Goal: Transaction & Acquisition: Purchase product/service

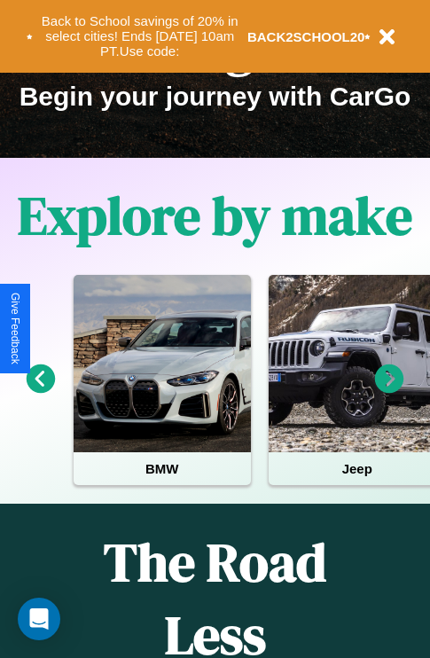
scroll to position [273, 0]
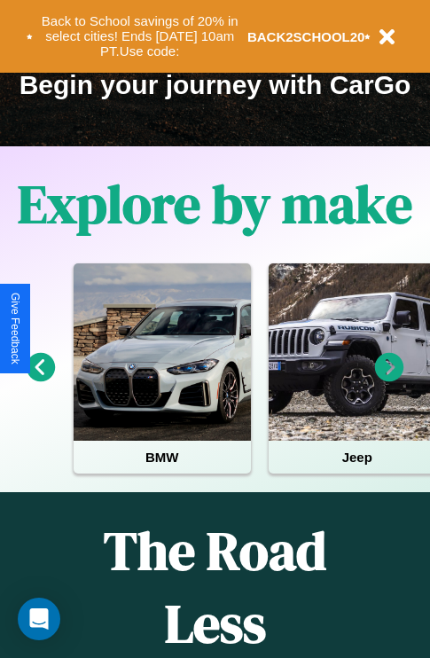
click at [389, 380] on icon at bounding box center [389, 367] width 29 height 29
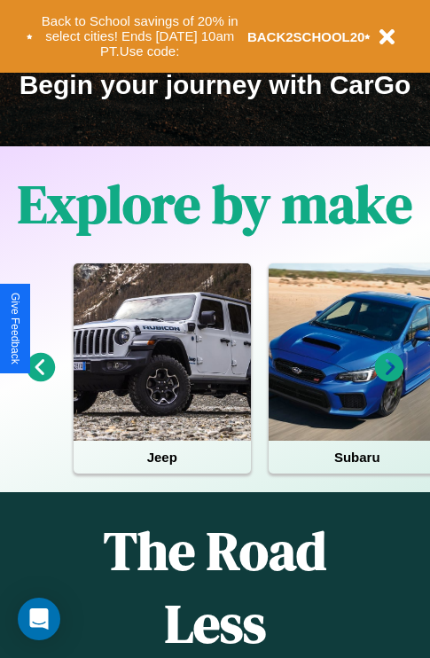
click at [389, 380] on icon at bounding box center [389, 367] width 29 height 29
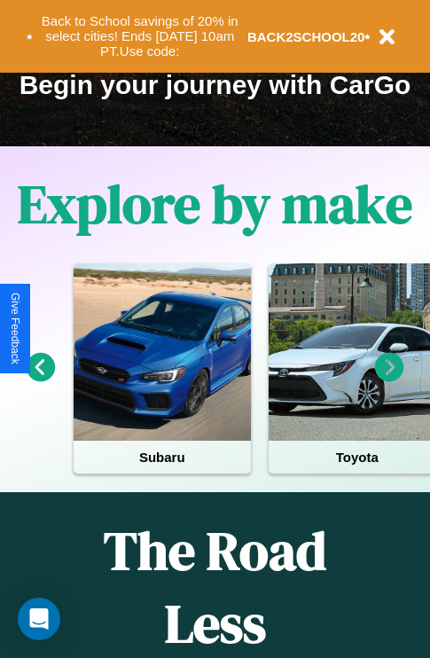
click at [389, 380] on icon at bounding box center [389, 367] width 29 height 29
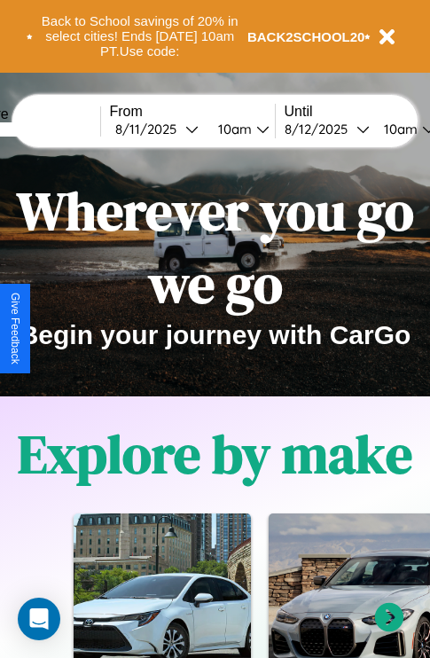
scroll to position [0, 0]
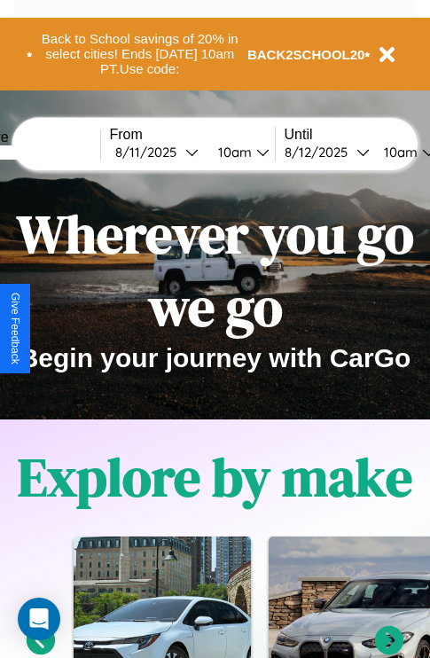
click at [60, 152] on input "text" at bounding box center [33, 152] width 133 height 14
type input "**********"
click at [177, 152] on div "8 / 11 / 2025" at bounding box center [150, 152] width 70 height 17
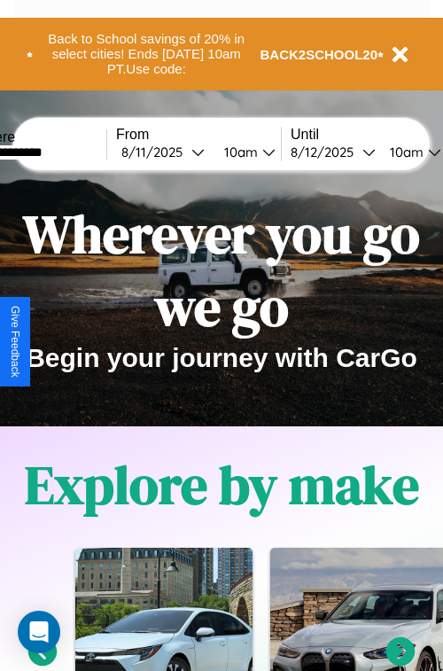
select select "*"
select select "****"
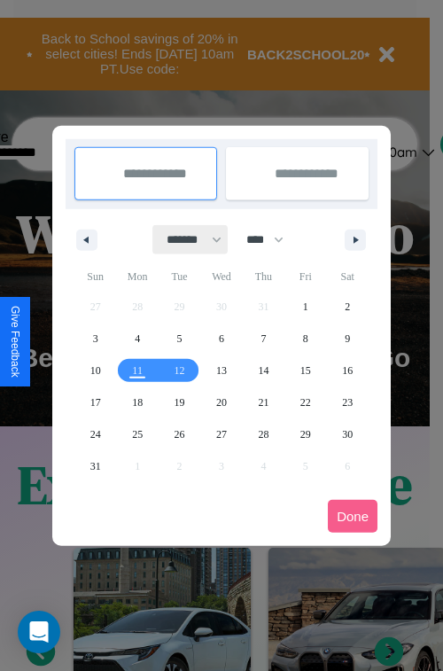
click at [186, 239] on select "******* ******** ***** ***** *** **** **** ****** ********* ******* ******** **…" at bounding box center [190, 239] width 75 height 29
select select "*"
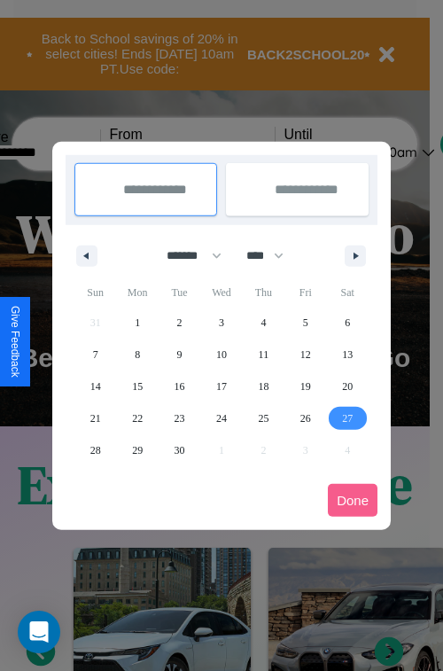
click at [348, 418] on span "27" at bounding box center [347, 419] width 11 height 32
type input "**********"
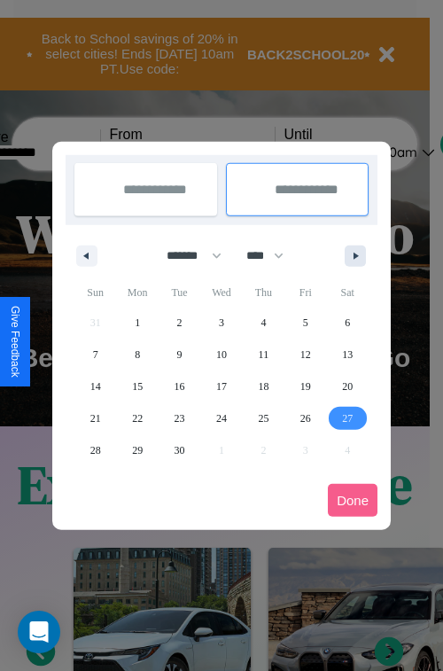
click at [356, 255] on icon "button" at bounding box center [359, 256] width 9 height 7
select select "*"
click at [179, 354] on span "7" at bounding box center [179, 355] width 5 height 32
type input "**********"
select select "*"
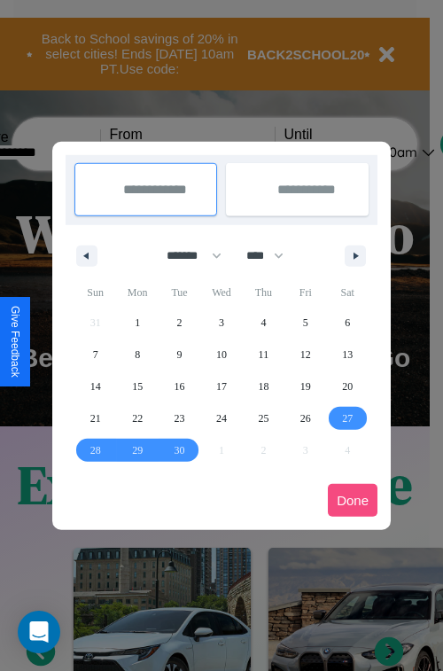
click at [353, 500] on button "Done" at bounding box center [353, 500] width 50 height 33
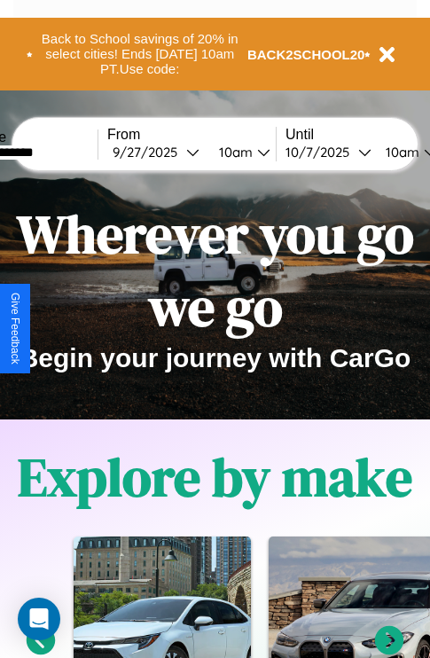
scroll to position [0, 67]
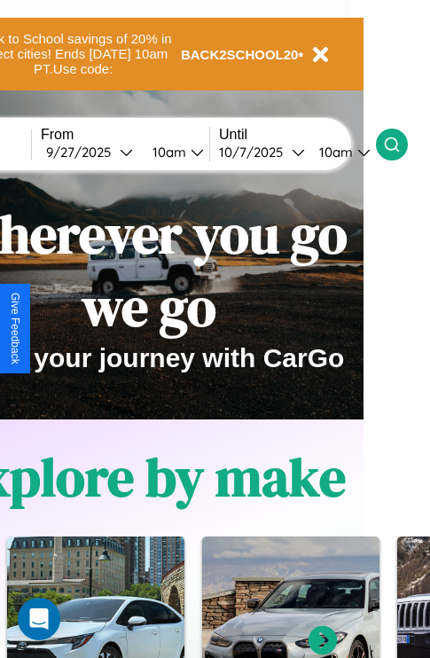
click at [401, 144] on icon at bounding box center [392, 145] width 18 height 18
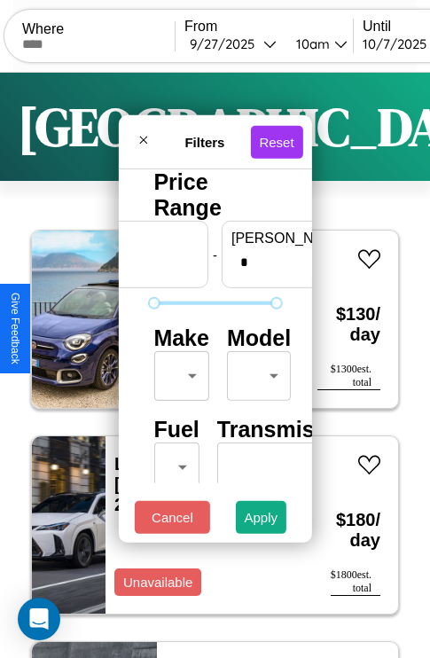
scroll to position [0, 110]
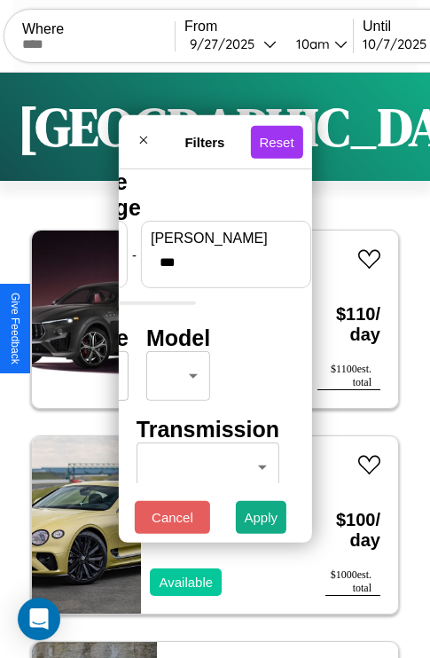
type input "***"
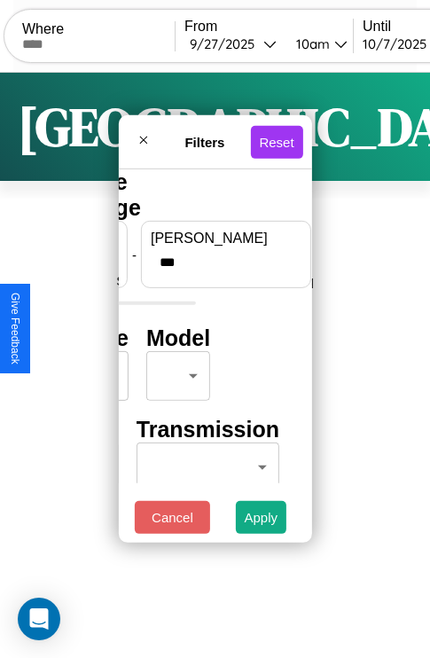
scroll to position [0, 0]
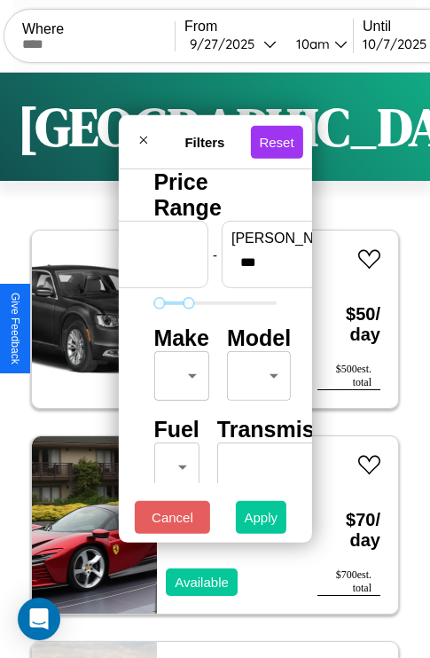
type input "**"
click at [262, 521] on button "Apply" at bounding box center [261, 517] width 51 height 33
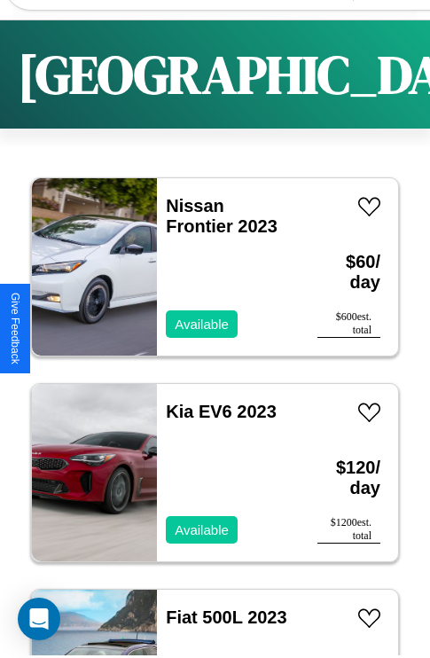
scroll to position [63, 0]
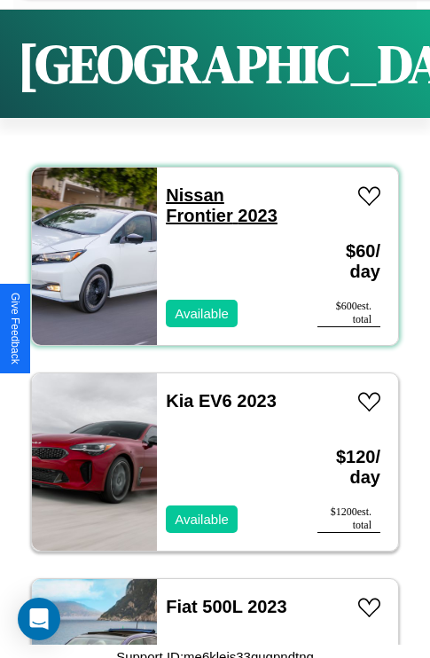
click at [190, 225] on link "Nissan Frontier 2023" at bounding box center [222, 205] width 112 height 40
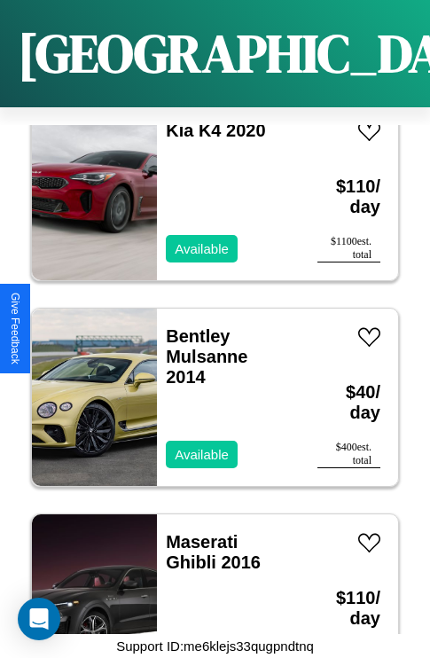
scroll to position [2741, 0]
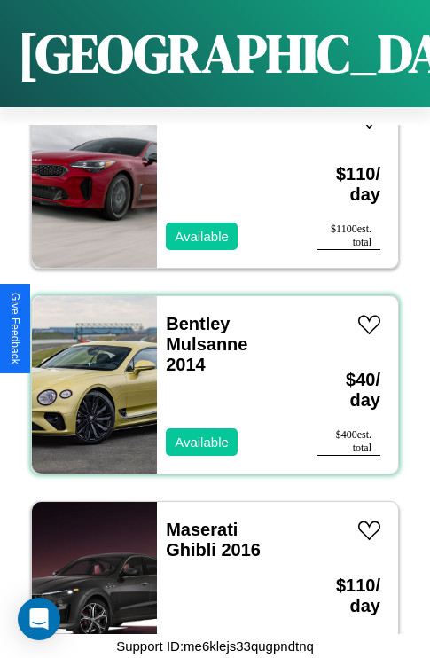
click at [208, 374] on div "Bentley Mulsanne 2014 Available" at bounding box center [228, 384] width 143 height 177
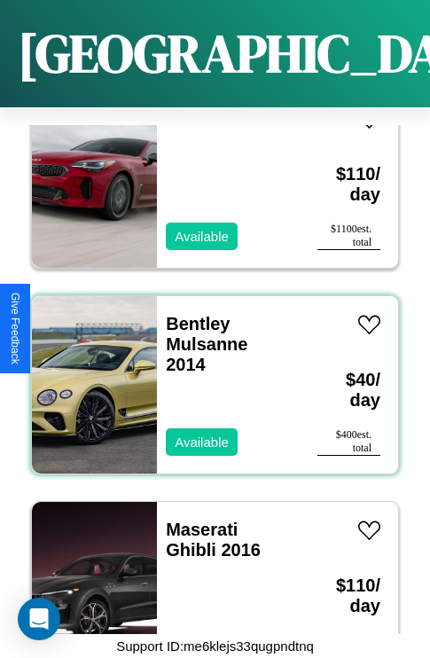
click at [208, 374] on div "Bentley Mulsanne 2014 Available" at bounding box center [228, 384] width 143 height 177
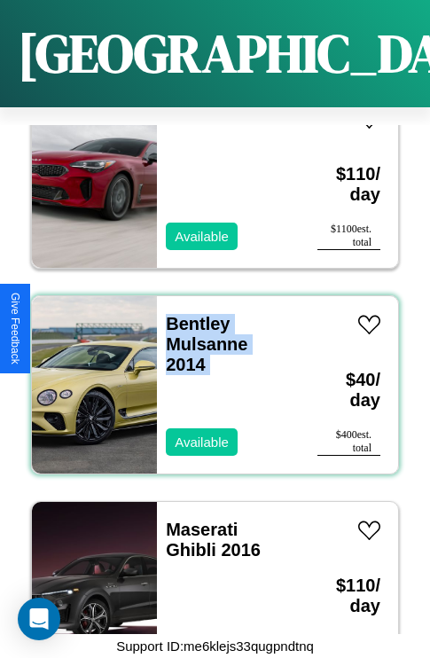
click at [208, 374] on div "Bentley Mulsanne 2014 Available" at bounding box center [228, 384] width 143 height 177
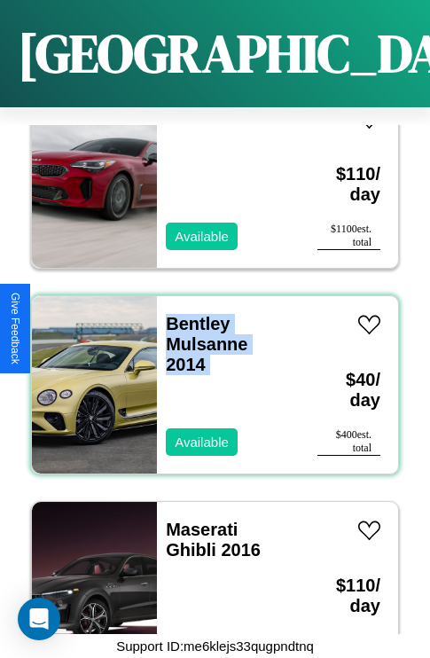
click at [208, 374] on div "Bentley Mulsanne 2014 Available" at bounding box center [228, 384] width 143 height 177
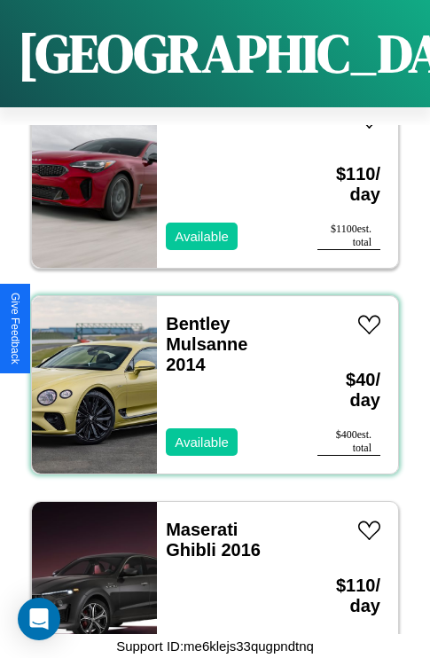
click at [208, 374] on div "Bentley Mulsanne 2014 Available" at bounding box center [228, 384] width 143 height 177
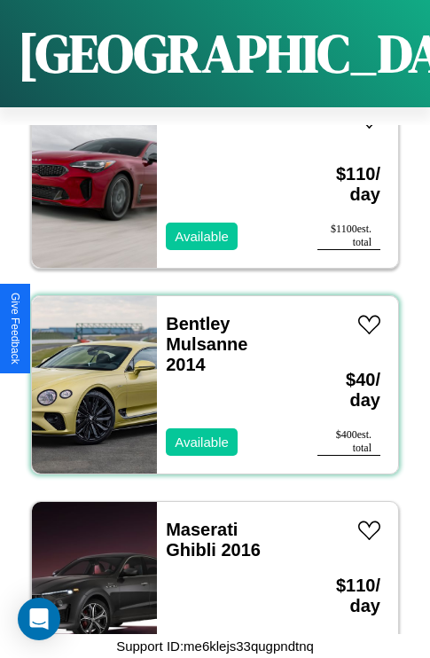
click at [208, 374] on div "Bentley Mulsanne 2014 Available" at bounding box center [228, 384] width 143 height 177
click at [192, 314] on link "Bentley Mulsanne 2014" at bounding box center [207, 344] width 82 height 60
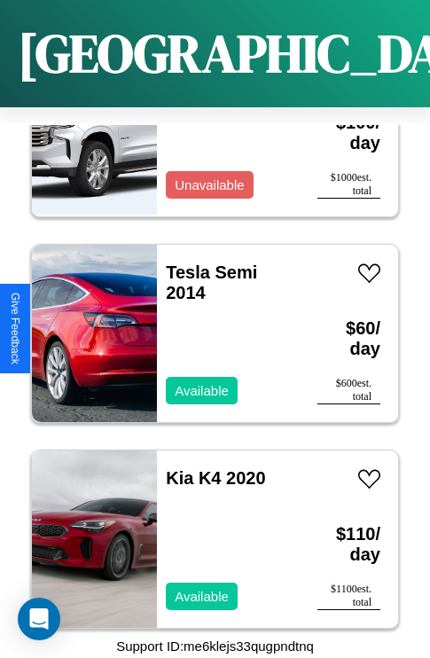
scroll to position [1712, 0]
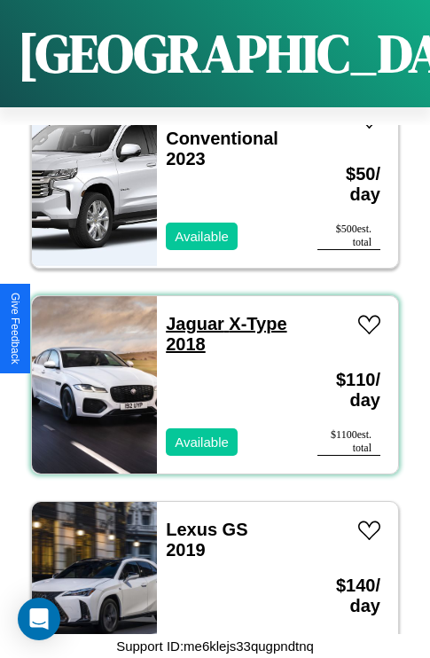
click at [190, 314] on link "Jaguar X-Type 2018" at bounding box center [226, 334] width 121 height 40
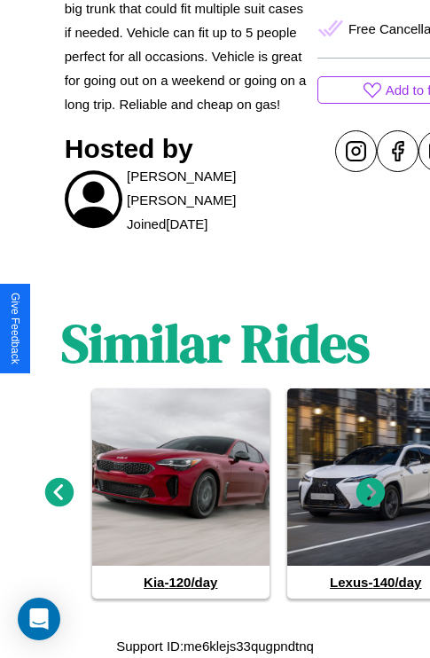
scroll to position [829, 0]
click at [59, 493] on icon at bounding box center [59, 492] width 29 height 29
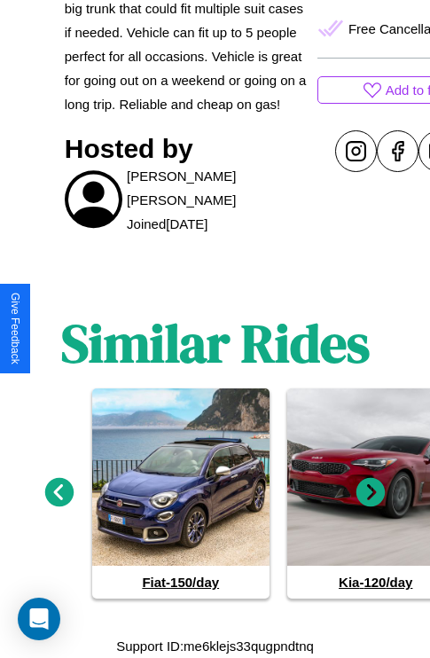
click at [371, 493] on icon at bounding box center [370, 492] width 29 height 29
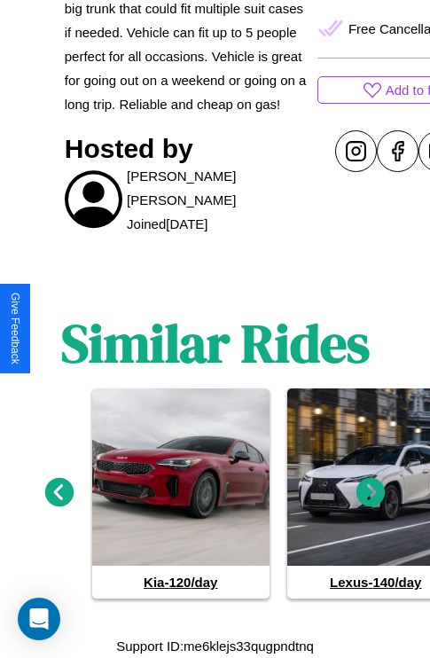
click at [371, 493] on icon at bounding box center [370, 492] width 29 height 29
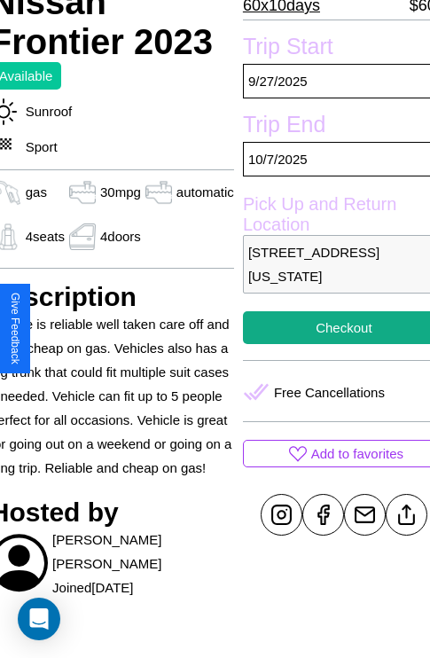
scroll to position [442, 74]
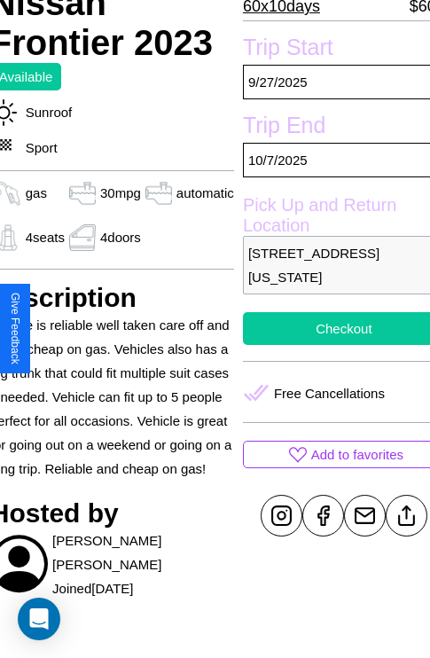
click at [329, 328] on button "Checkout" at bounding box center [344, 328] width 202 height 33
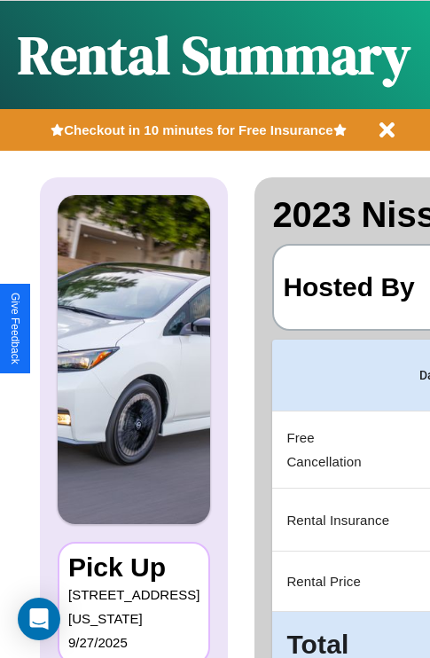
scroll to position [0, 335]
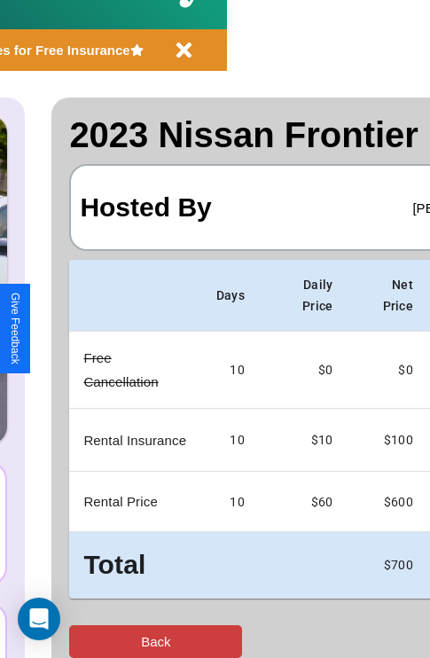
click at [86, 641] on button "Back" at bounding box center [155, 641] width 173 height 33
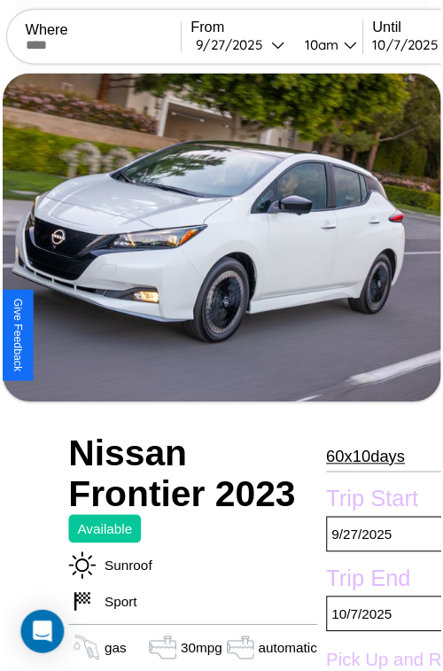
scroll to position [195, 74]
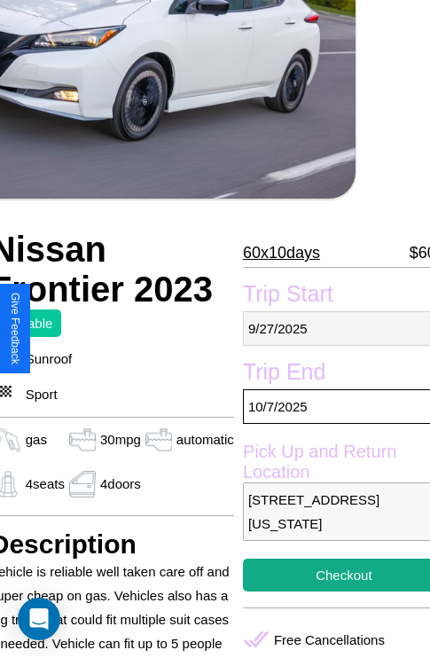
click at [329, 328] on p "[DATE]" at bounding box center [344, 328] width 202 height 35
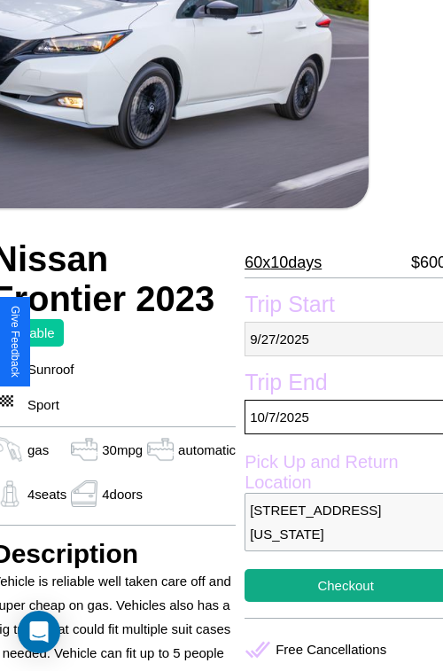
select select "*"
select select "****"
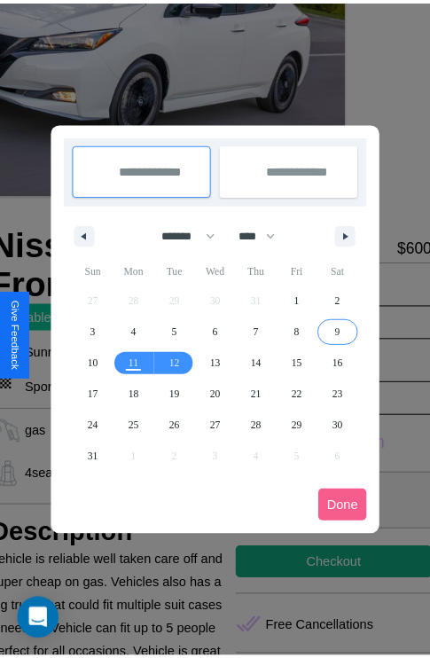
scroll to position [0, 74]
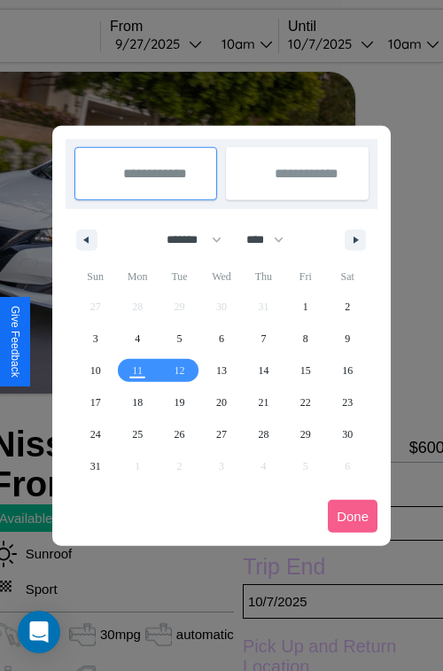
click at [183, 43] on div at bounding box center [221, 335] width 443 height 671
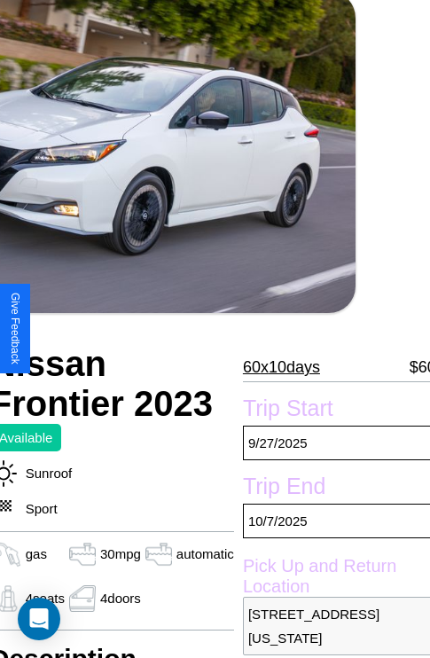
scroll to position [119, 74]
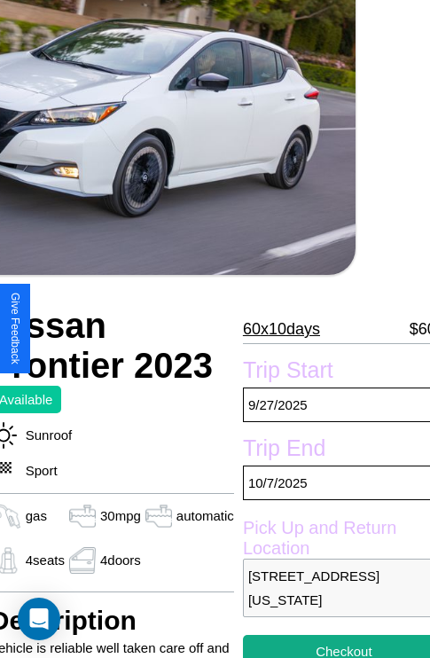
click at [273, 329] on p "60 x 10 days" at bounding box center [281, 329] width 77 height 28
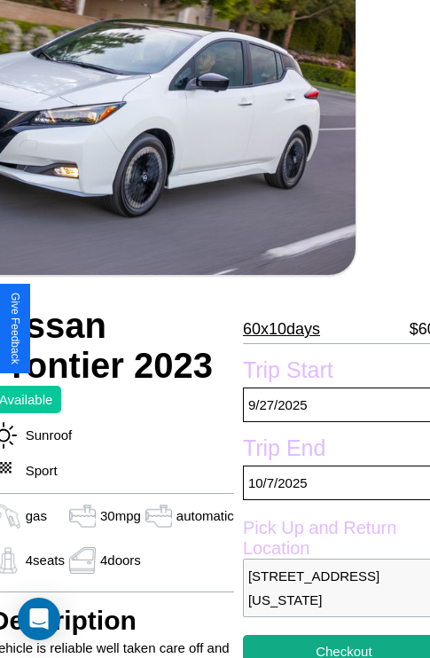
click at [273, 329] on p "60 x 10 days" at bounding box center [281, 329] width 77 height 28
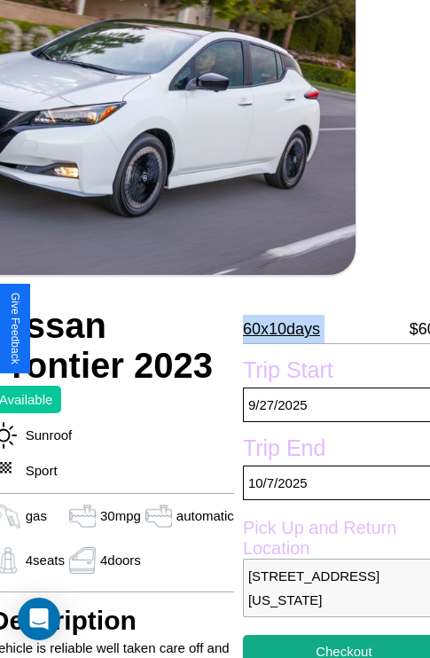
click at [273, 329] on p "60 x 10 days" at bounding box center [281, 329] width 77 height 28
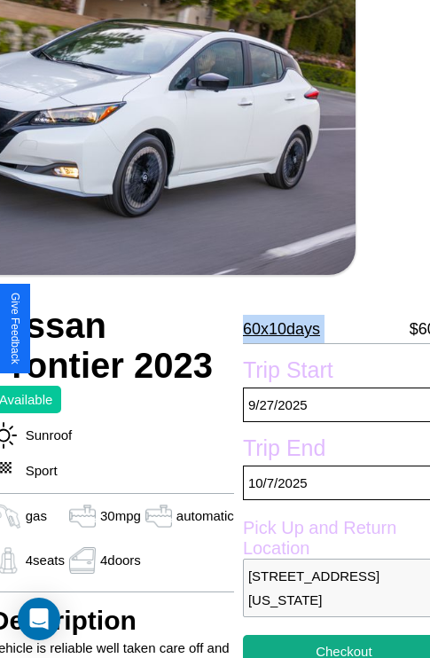
click at [273, 329] on p "60 x 10 days" at bounding box center [281, 329] width 77 height 28
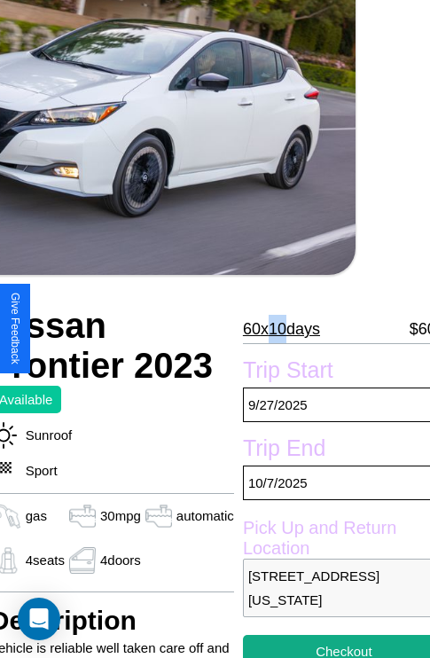
click at [273, 329] on p "60 x 10 days" at bounding box center [281, 329] width 77 height 28
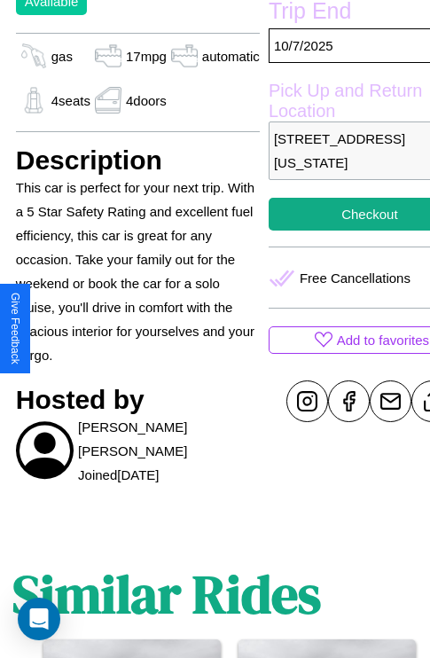
scroll to position [522, 57]
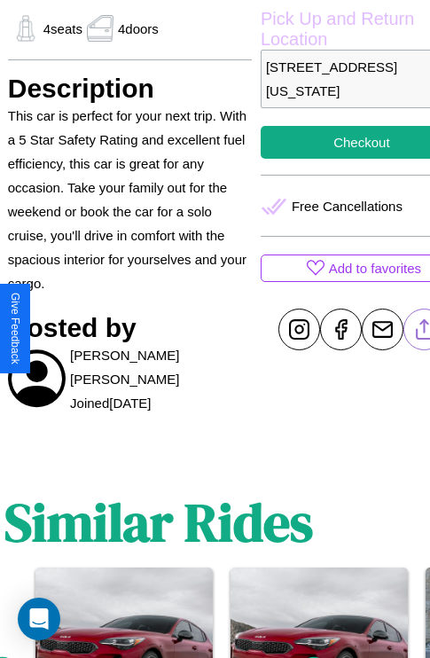
click at [424, 329] on line at bounding box center [424, 326] width 0 height 12
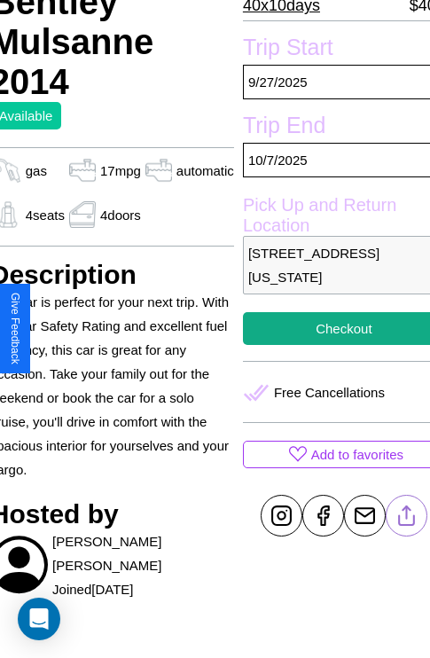
scroll to position [335, 74]
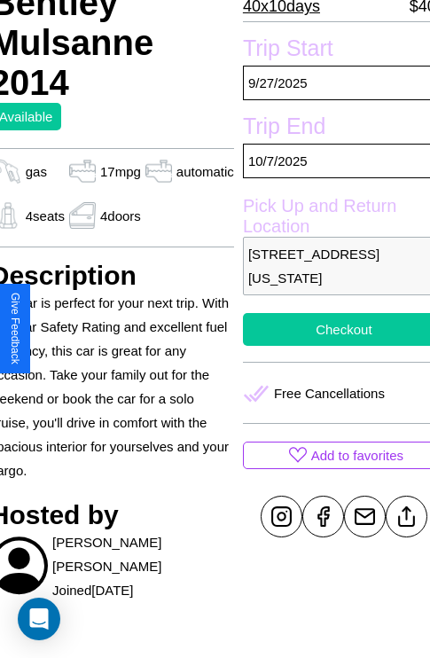
click at [329, 329] on button "Checkout" at bounding box center [344, 329] width 202 height 33
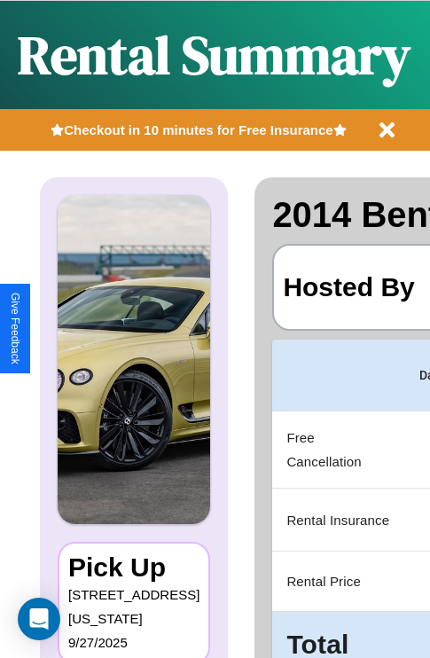
scroll to position [0, 335]
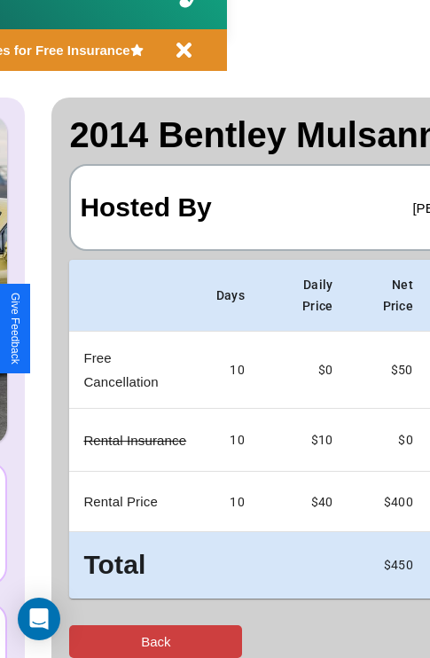
click at [86, 641] on button "Back" at bounding box center [155, 641] width 173 height 33
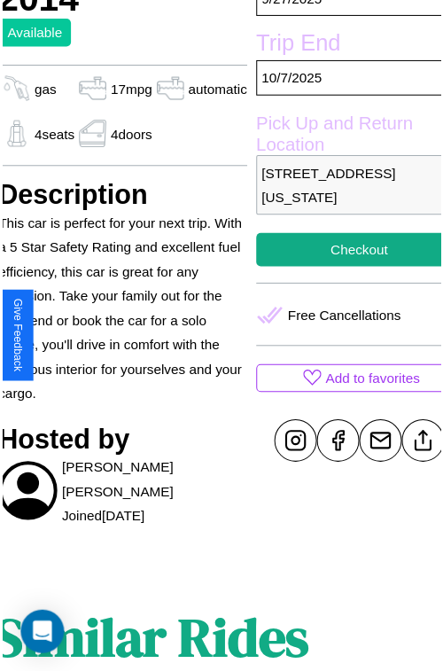
scroll to position [461, 74]
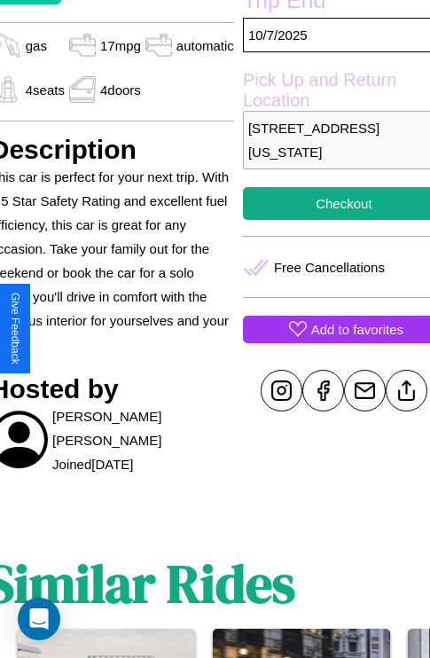
click at [329, 329] on p "Add to favorites" at bounding box center [357, 329] width 92 height 24
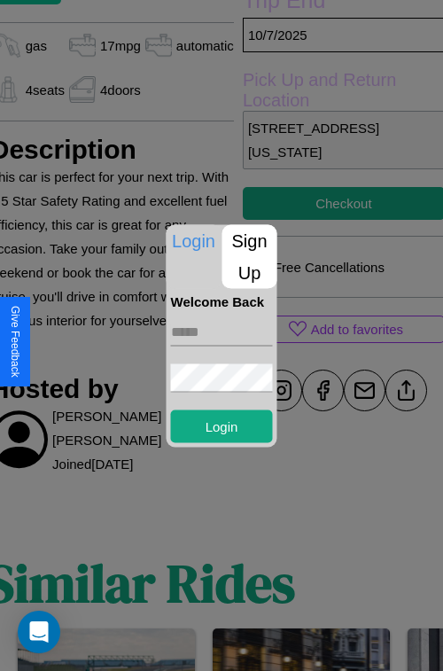
click at [222, 332] on input "text" at bounding box center [222, 331] width 102 height 28
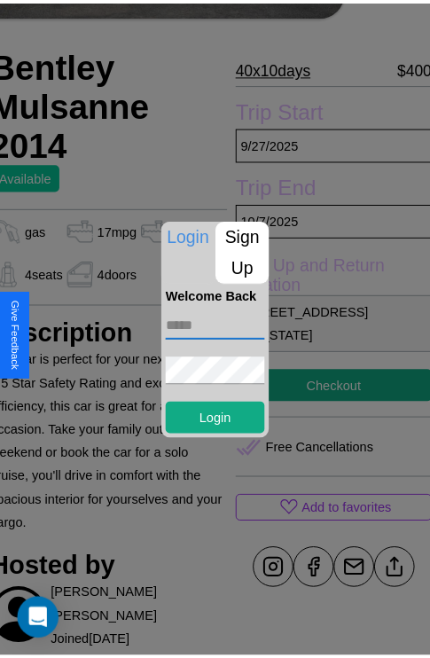
scroll to position [265, 74]
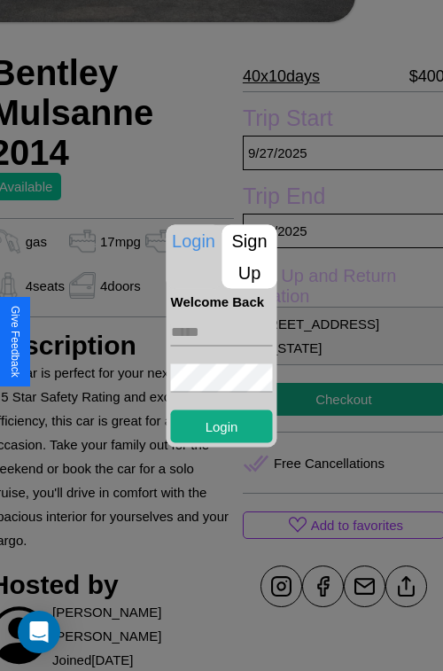
click at [329, 335] on div at bounding box center [221, 335] width 443 height 671
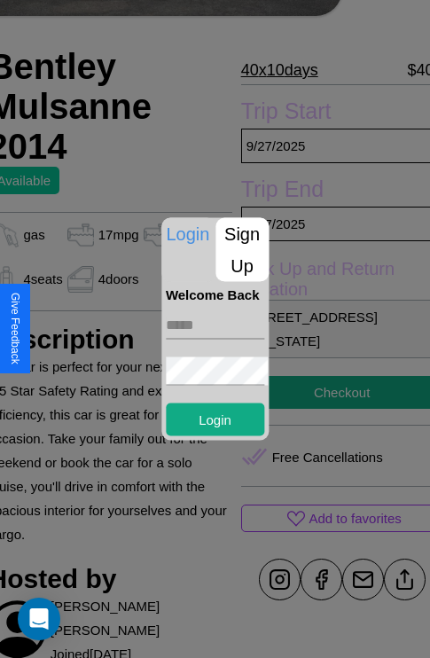
click at [329, 335] on p "1255 Elm Street San Francisco California 71977 United States" at bounding box center [342, 329] width 202 height 59
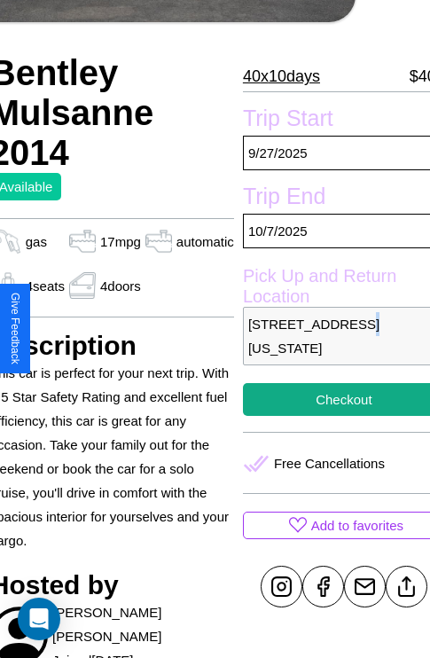
click at [329, 335] on p "1255 Elm Street San Francisco California 71977 United States" at bounding box center [344, 336] width 202 height 59
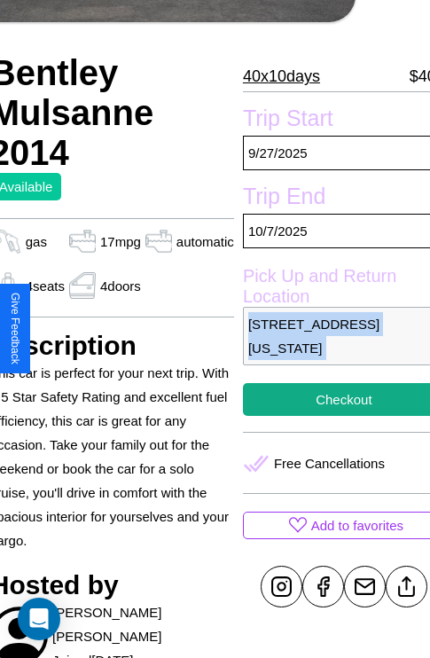
click at [329, 335] on p "1255 Elm Street San Francisco California 71977 United States" at bounding box center [344, 336] width 202 height 59
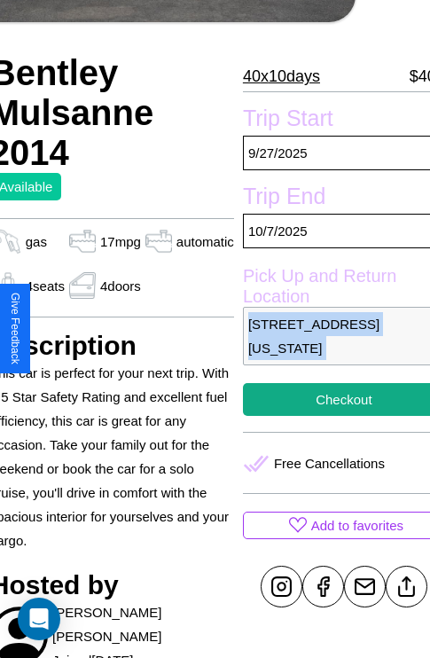
click at [329, 335] on p "1255 Elm Street San Francisco California 71977 United States" at bounding box center [344, 336] width 202 height 59
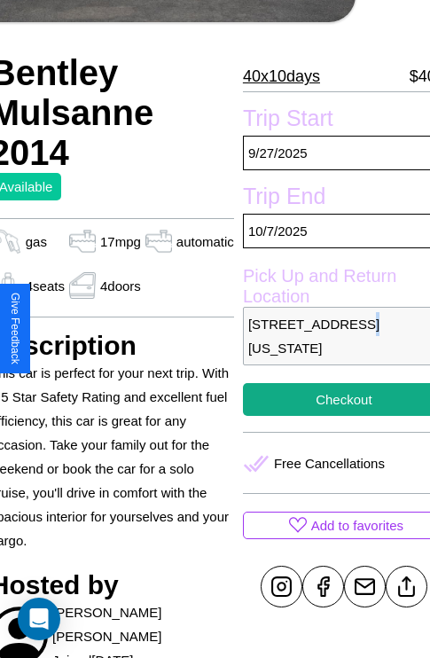
click at [329, 335] on p "1255 Elm Street San Francisco California 71977 United States" at bounding box center [344, 336] width 202 height 59
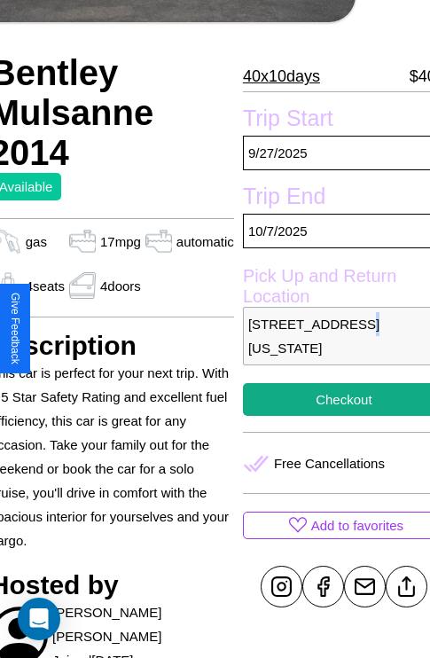
click at [329, 335] on p "1255 Elm Street San Francisco California 71977 United States" at bounding box center [344, 336] width 202 height 59
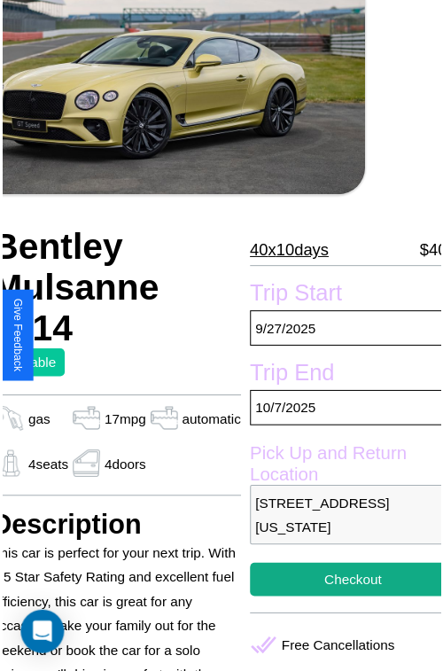
scroll to position [89, 74]
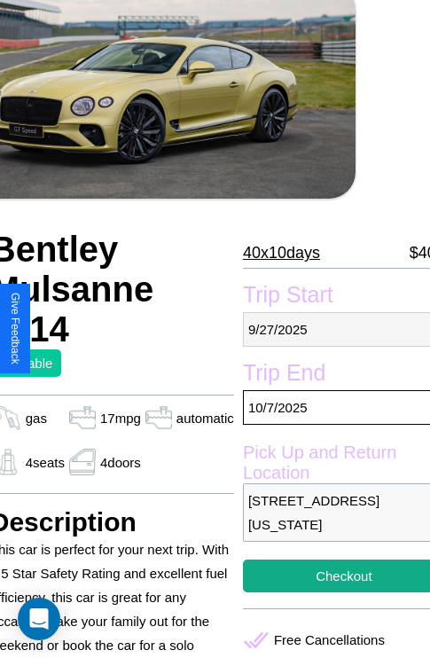
click at [329, 329] on p "[DATE]" at bounding box center [344, 329] width 202 height 35
select select "*"
select select "****"
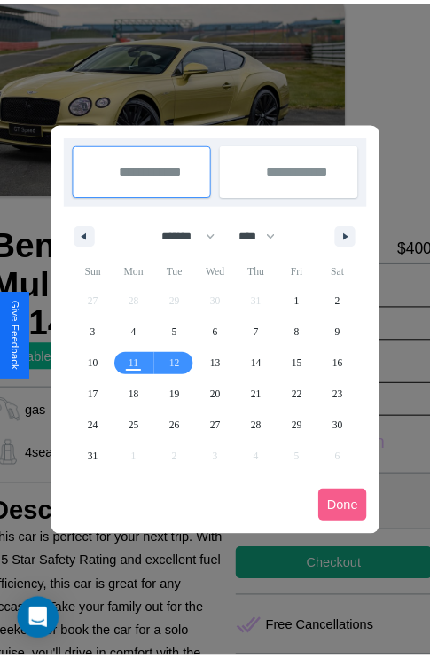
scroll to position [0, 74]
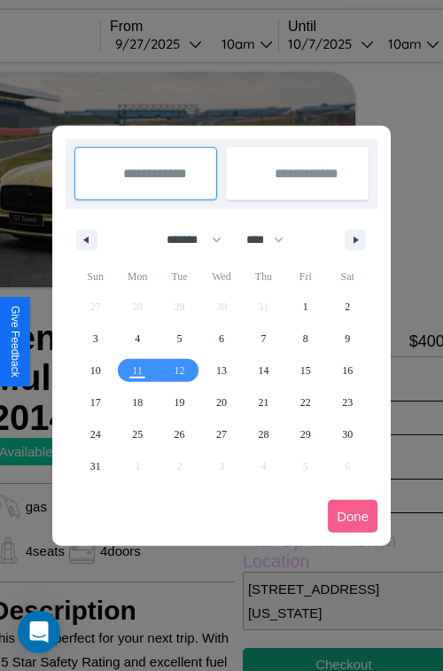
click at [183, 43] on div at bounding box center [221, 335] width 443 height 671
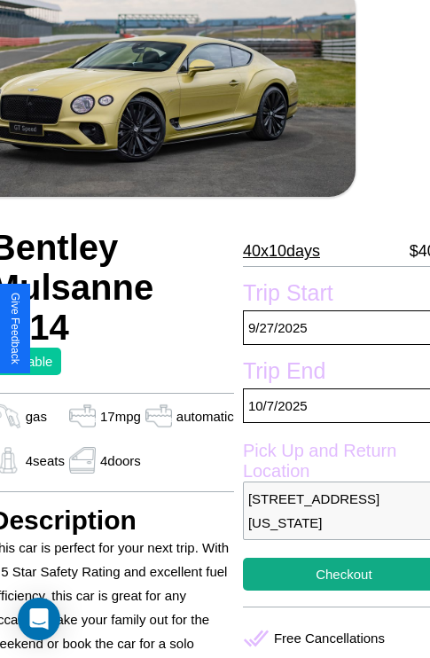
scroll to position [335, 74]
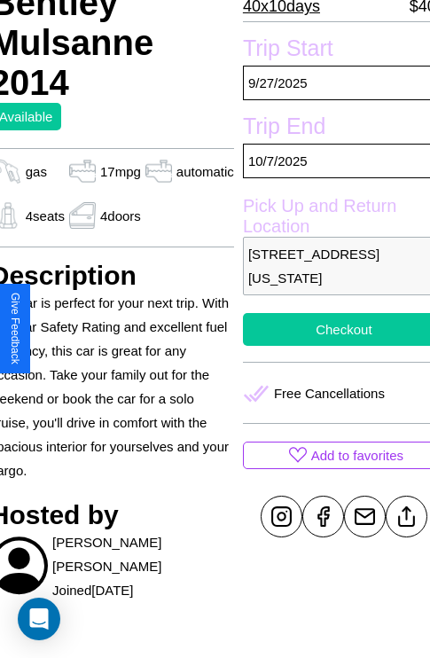
click at [329, 329] on button "Checkout" at bounding box center [344, 329] width 202 height 33
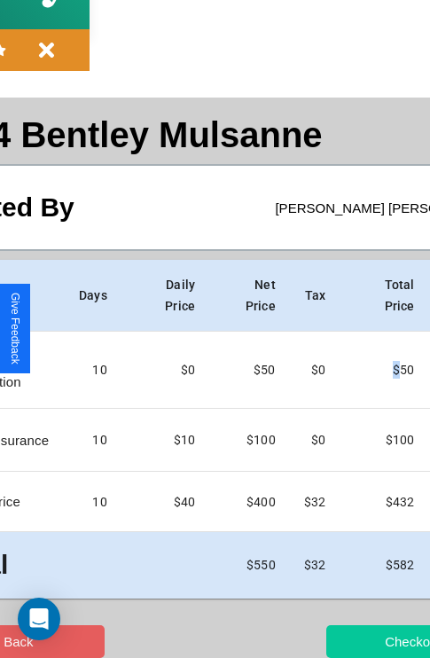
click at [343, 641] on button "Checkout" at bounding box center [412, 641] width 173 height 33
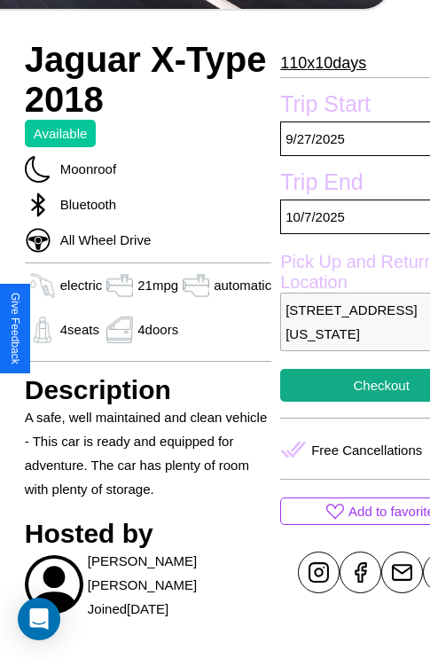
scroll to position [654, 67]
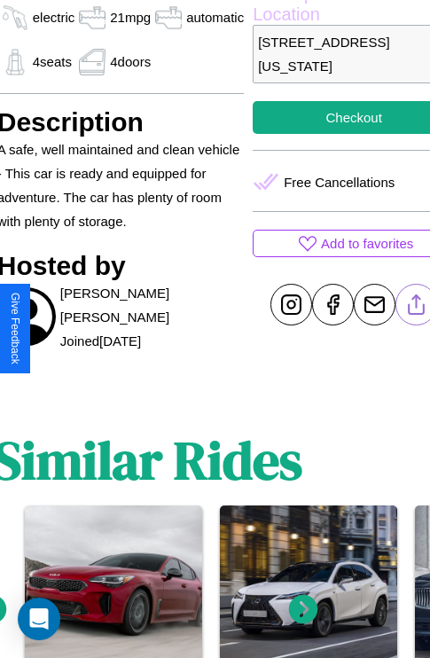
click at [417, 308] on line at bounding box center [417, 301] width 0 height 12
